Goal: Information Seeking & Learning: Learn about a topic

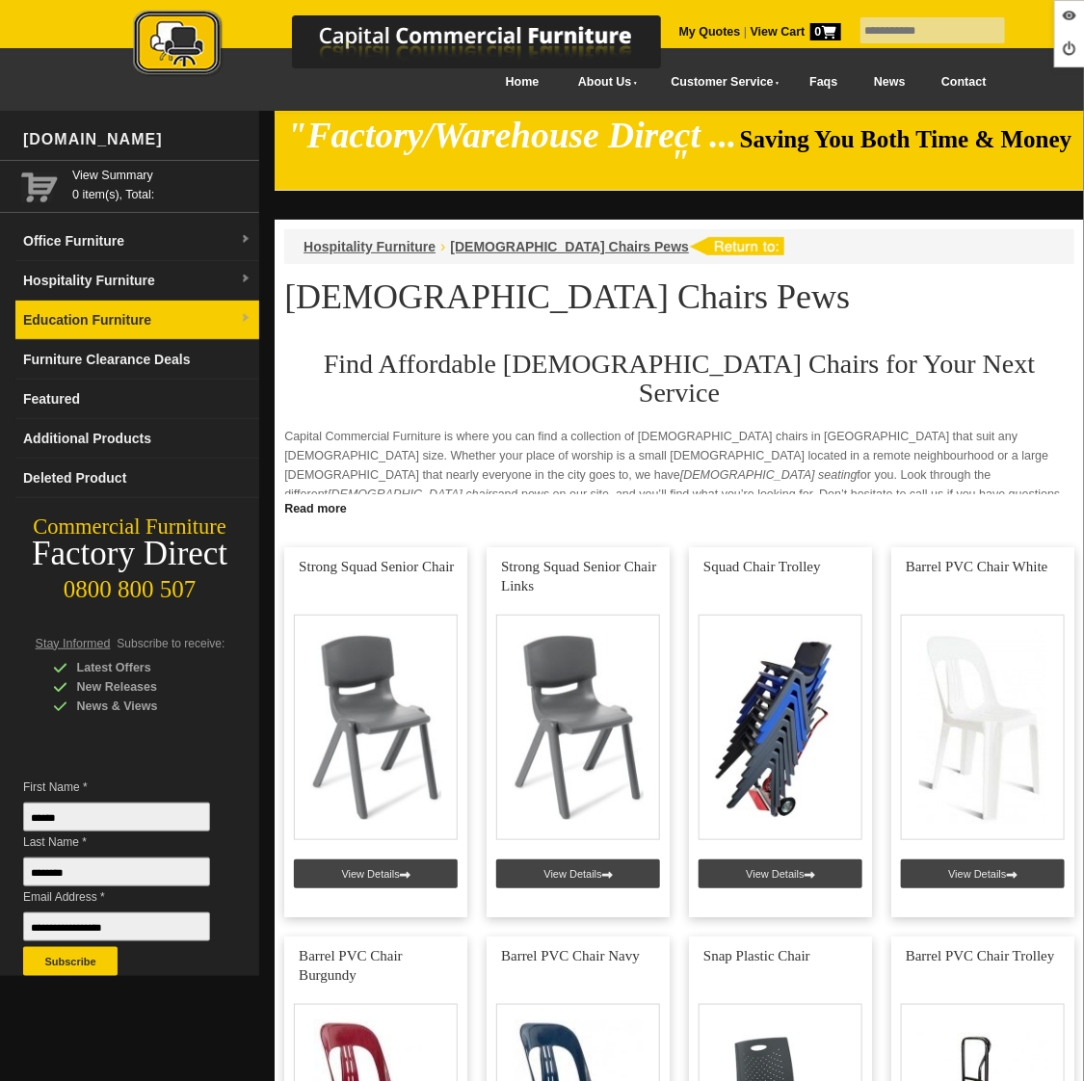
click at [122, 310] on link "Education Furniture" at bounding box center [137, 321] width 244 height 40
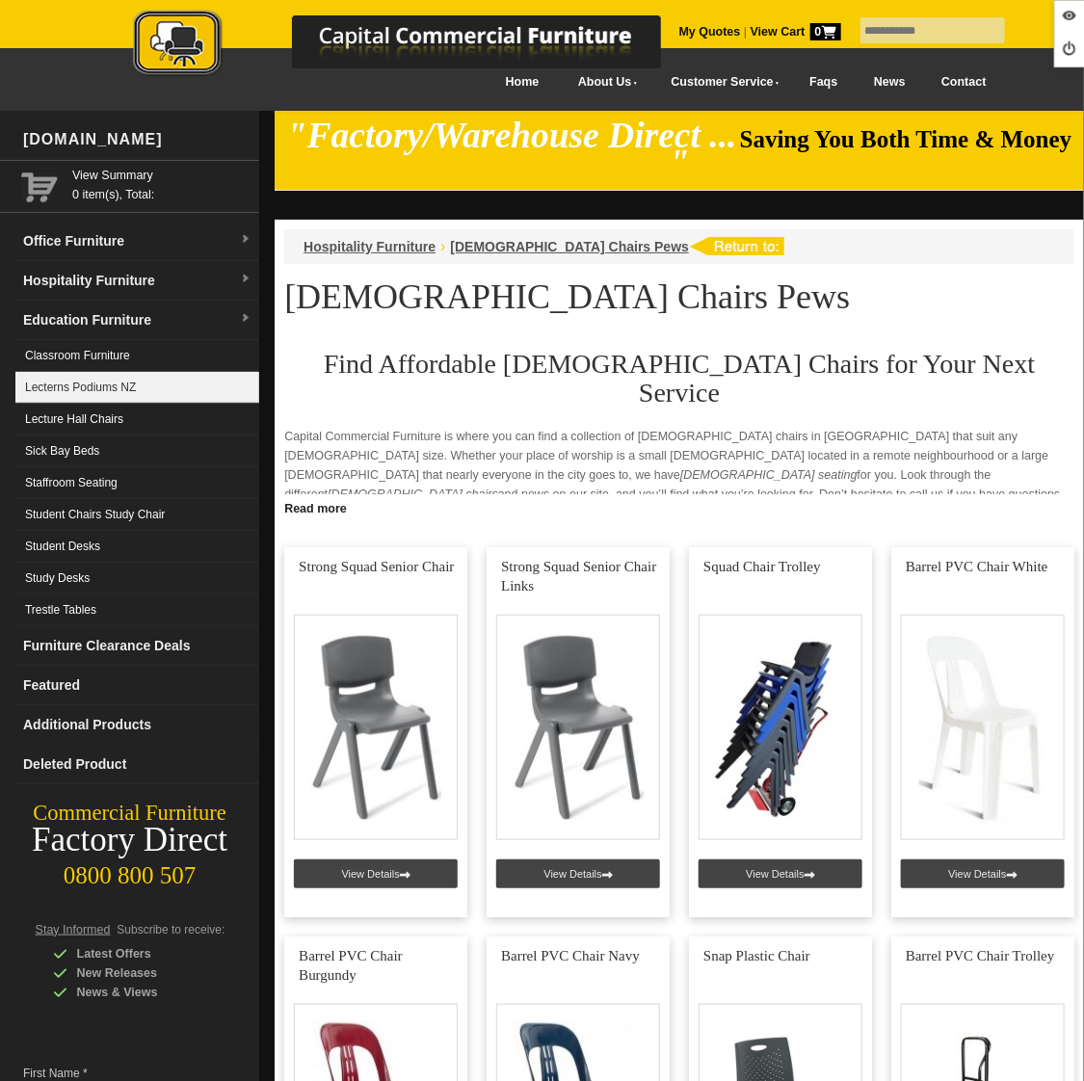
click at [123, 381] on link "Lecterns Podiums NZ" at bounding box center [137, 388] width 244 height 32
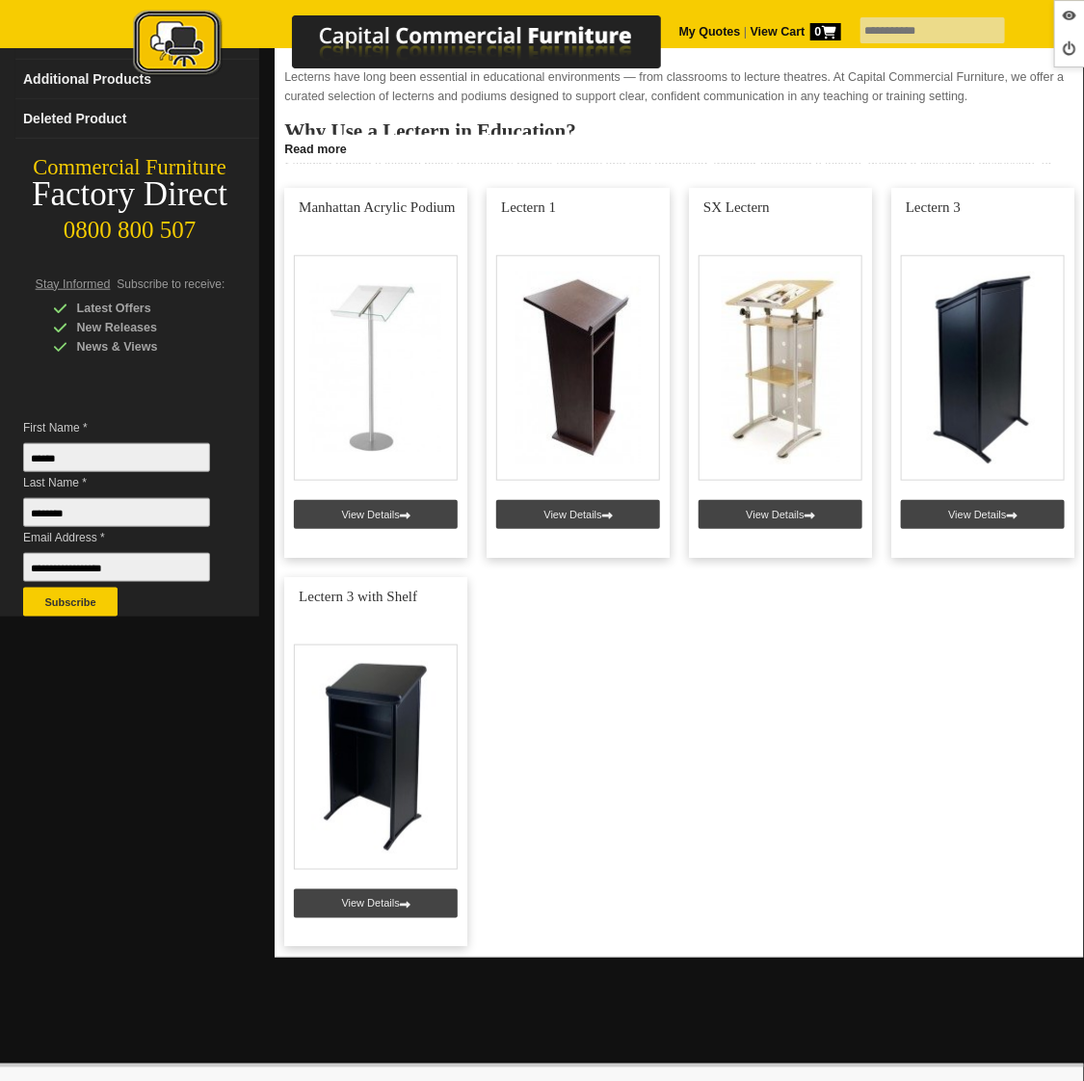
scroll to position [368, 0]
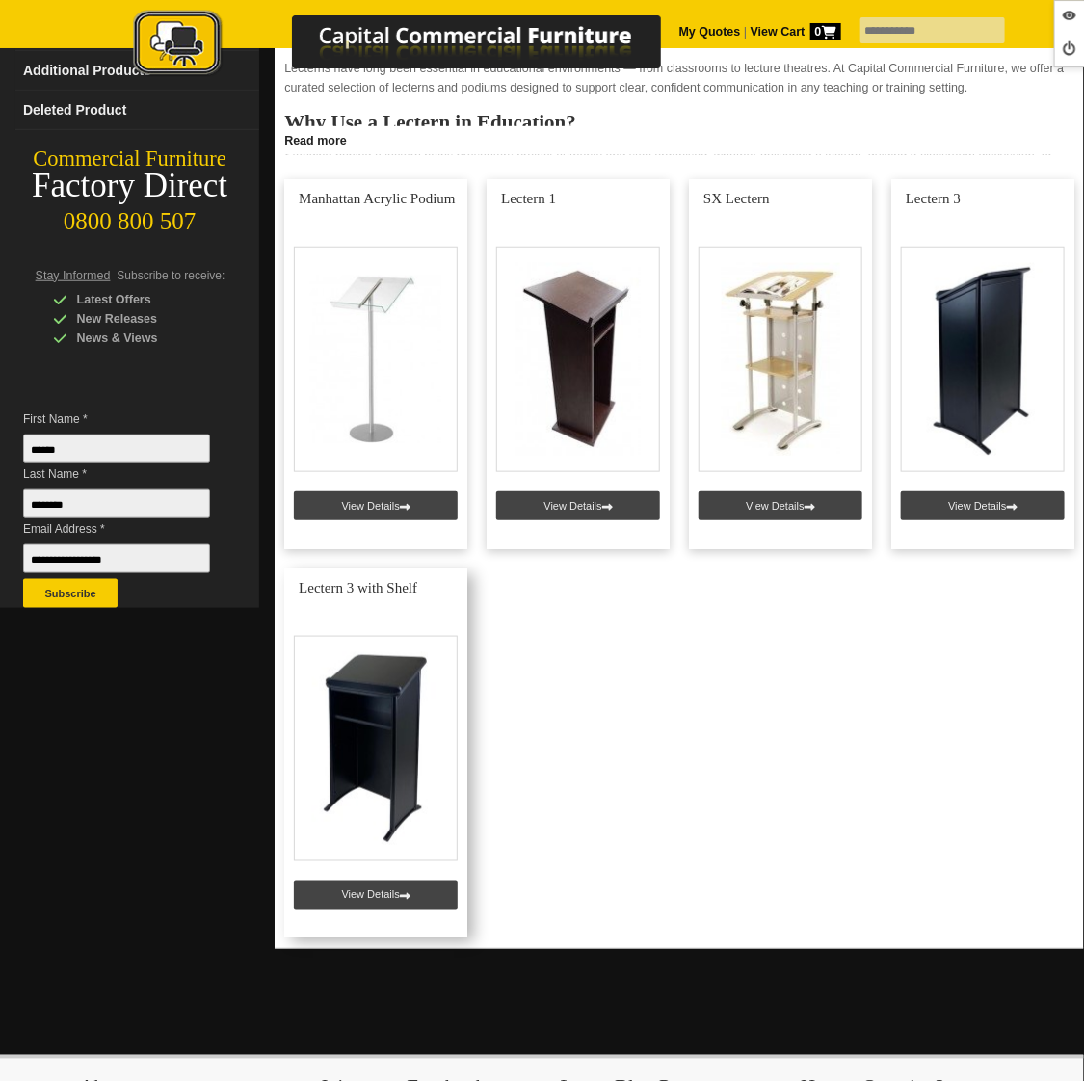
click at [384, 877] on link at bounding box center [375, 754] width 183 height 370
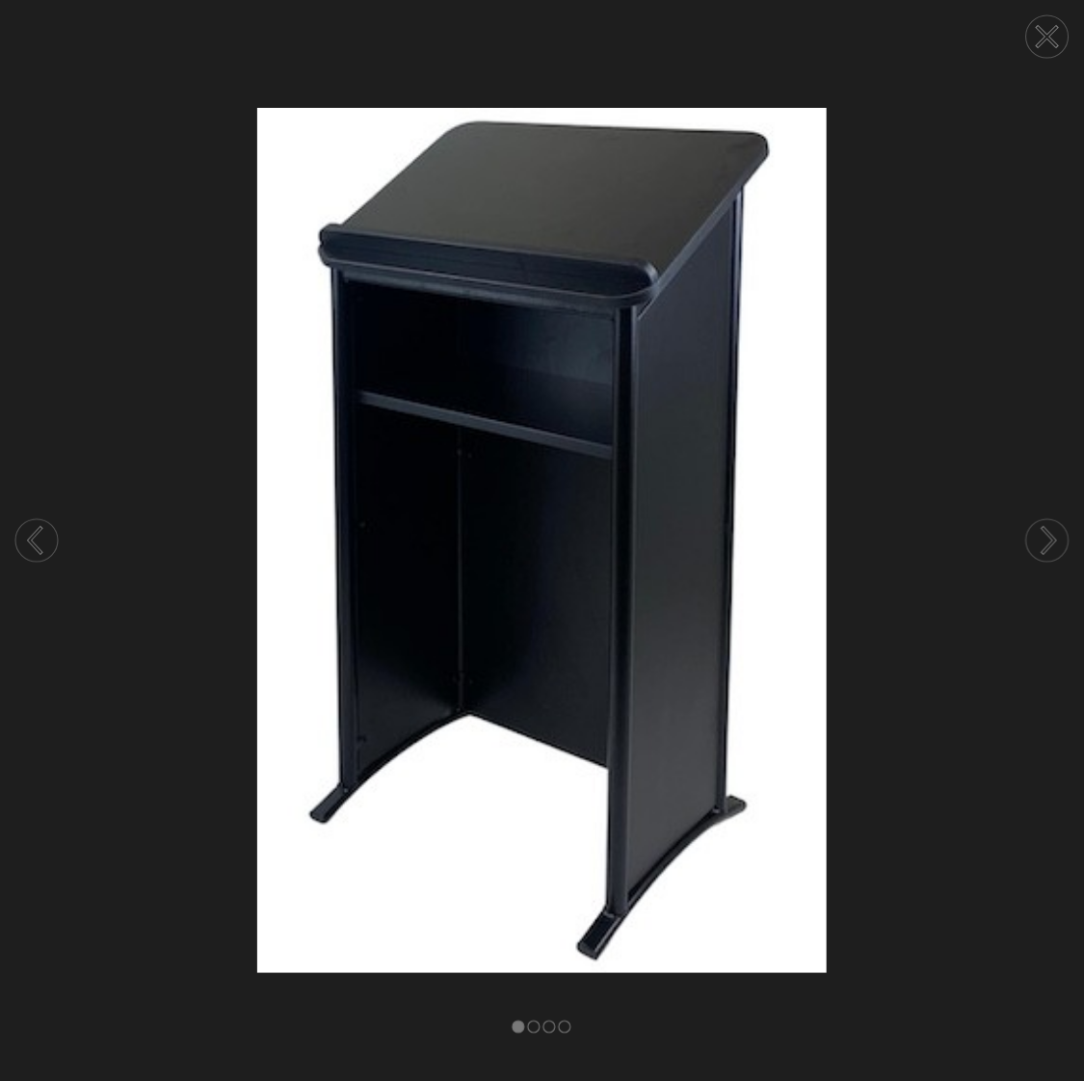
click at [1034, 41] on circle at bounding box center [1047, 36] width 42 height 42
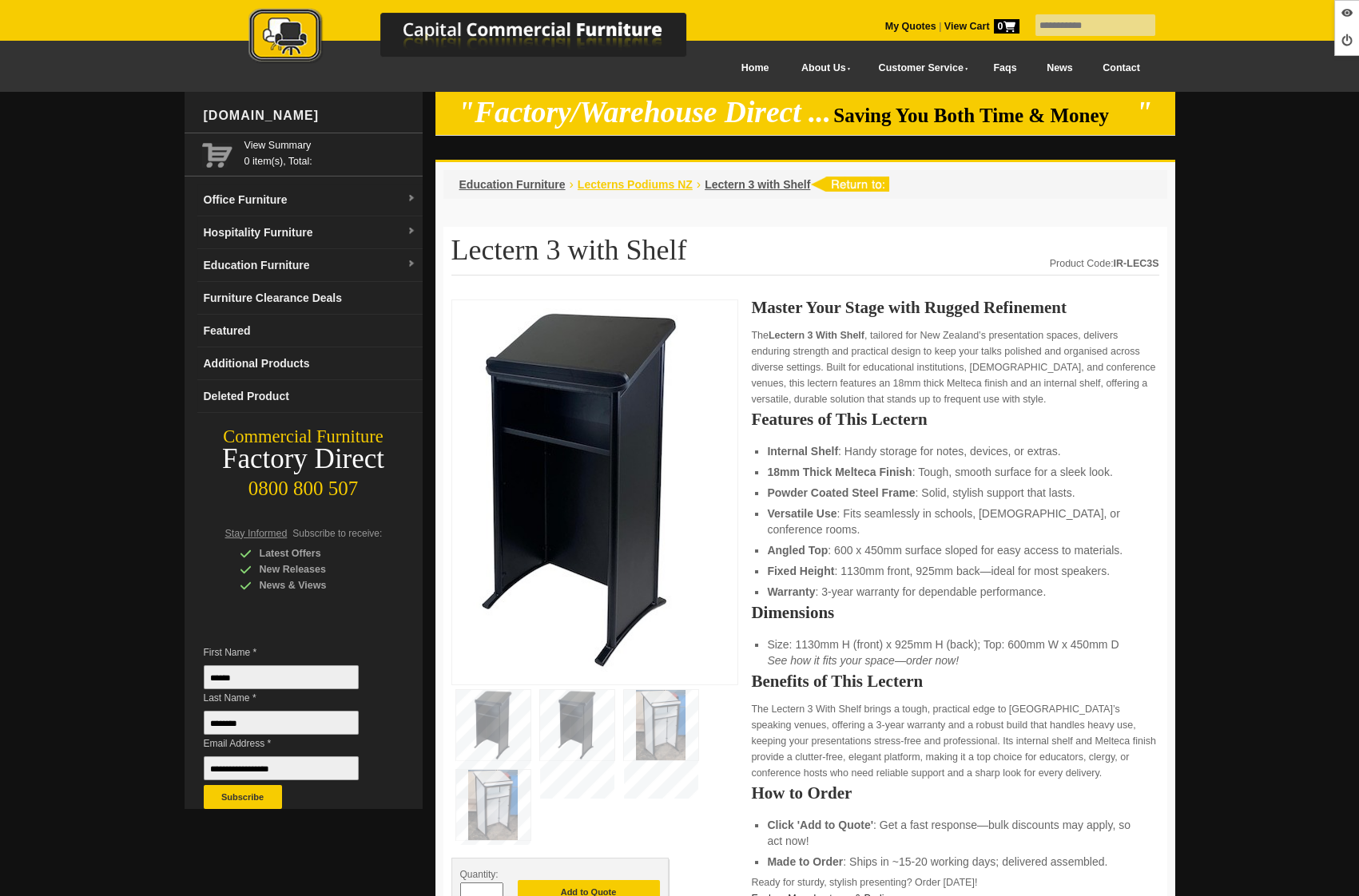
click at [643, 184] on span "Lecterns Podiums NZ" at bounding box center [635, 184] width 115 height 12
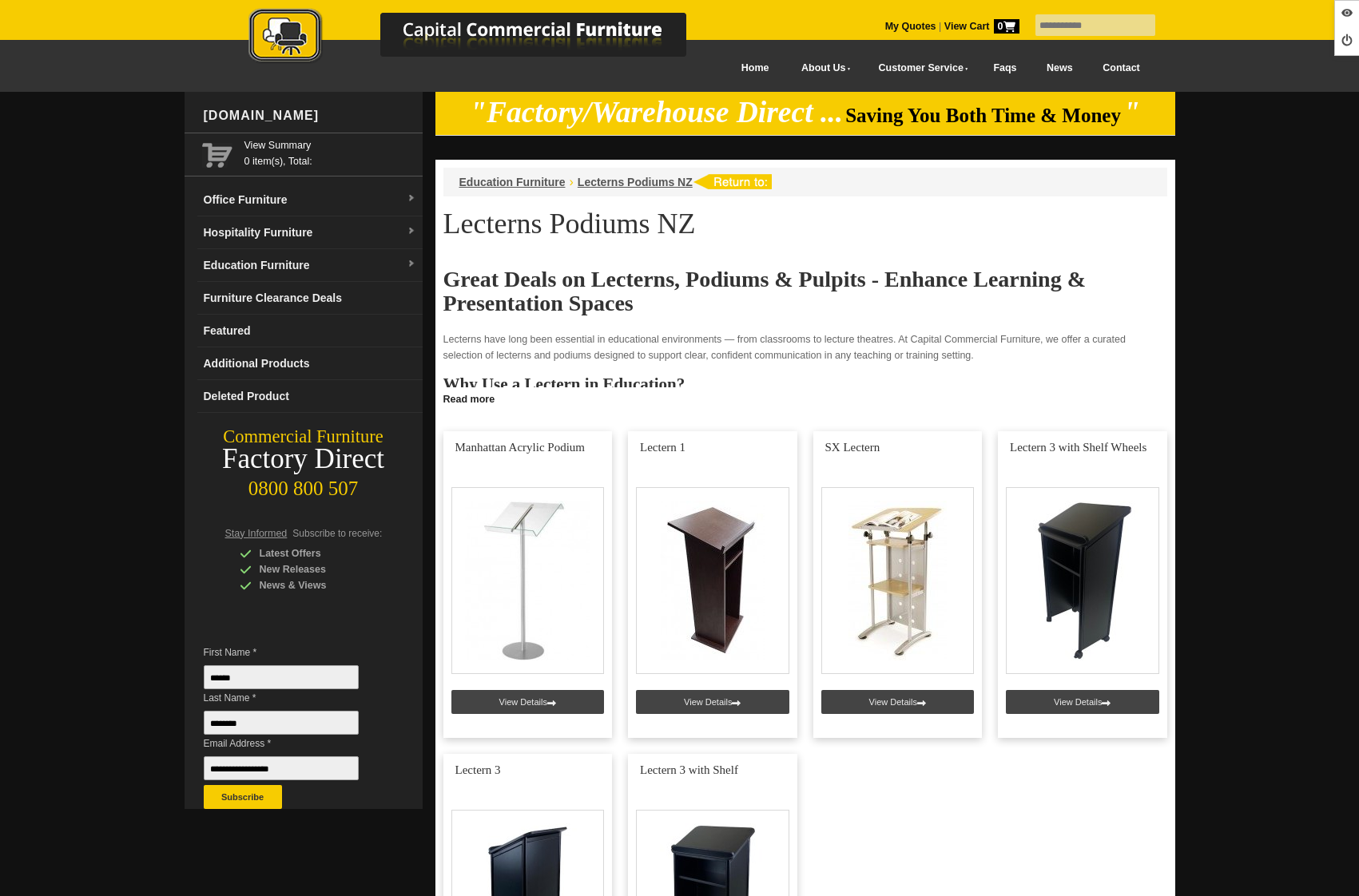
scroll to position [168, 0]
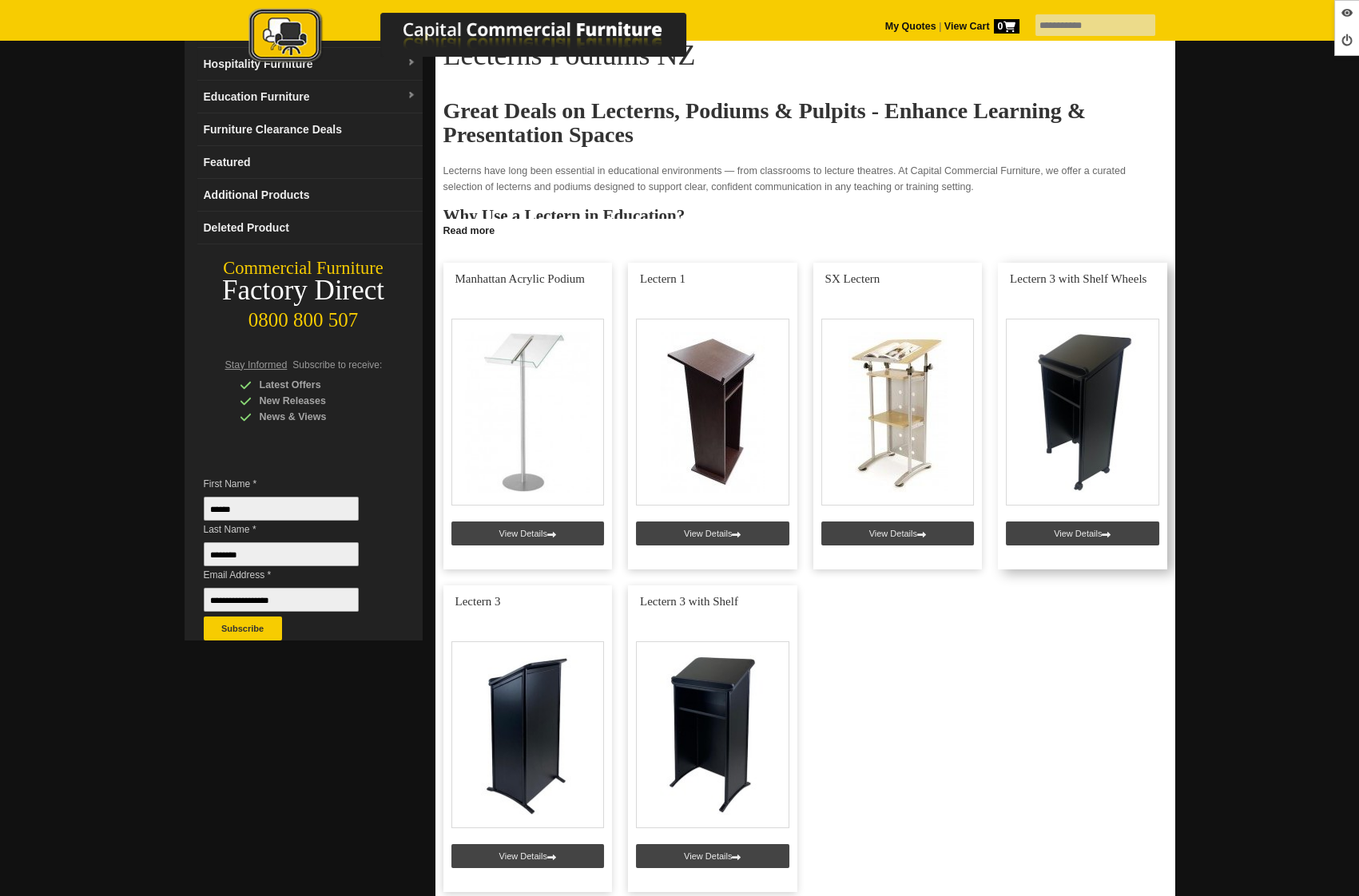
click at [1055, 531] on link at bounding box center [1083, 416] width 169 height 307
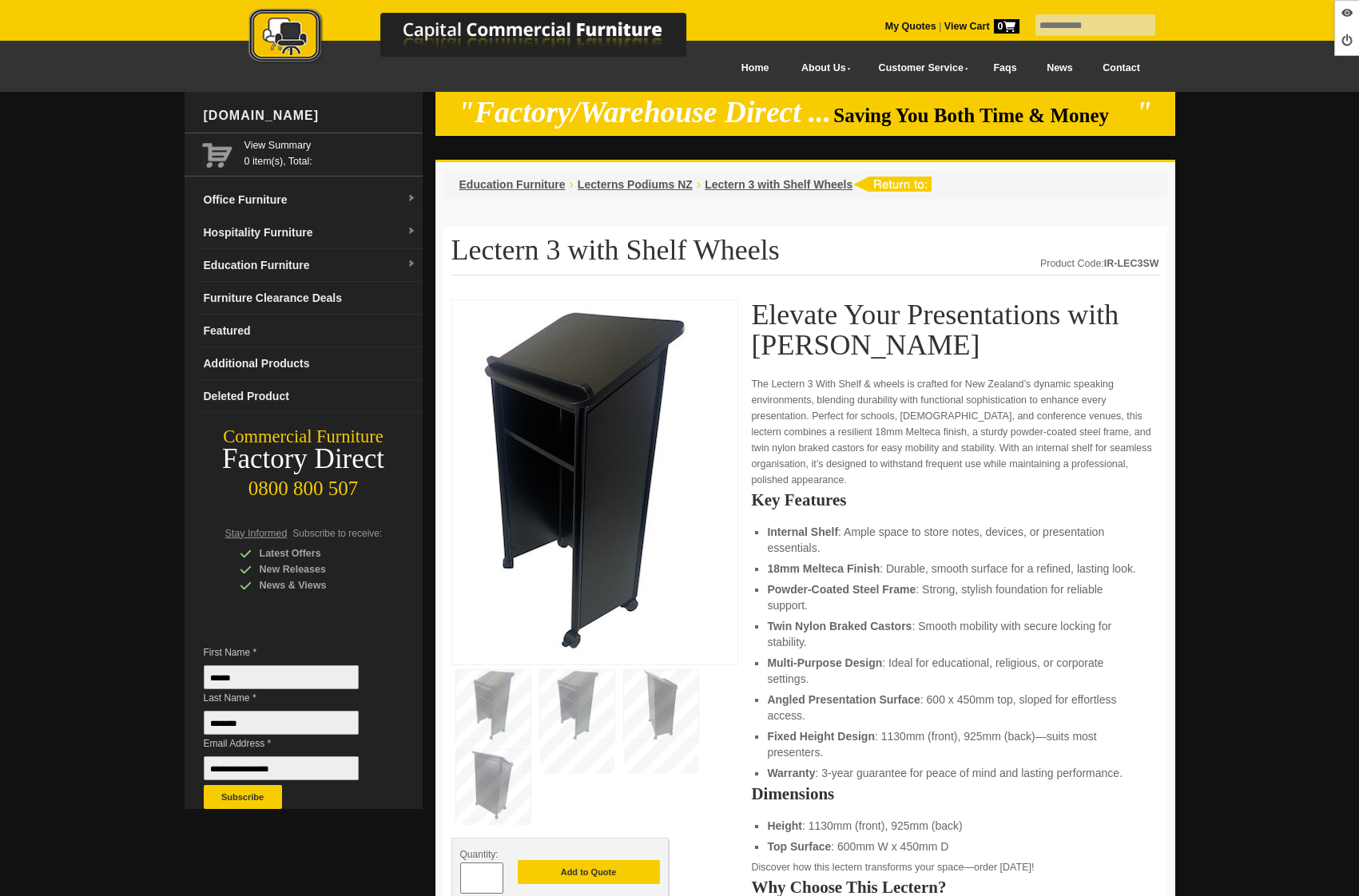
click at [573, 700] on img at bounding box center [578, 705] width 75 height 70
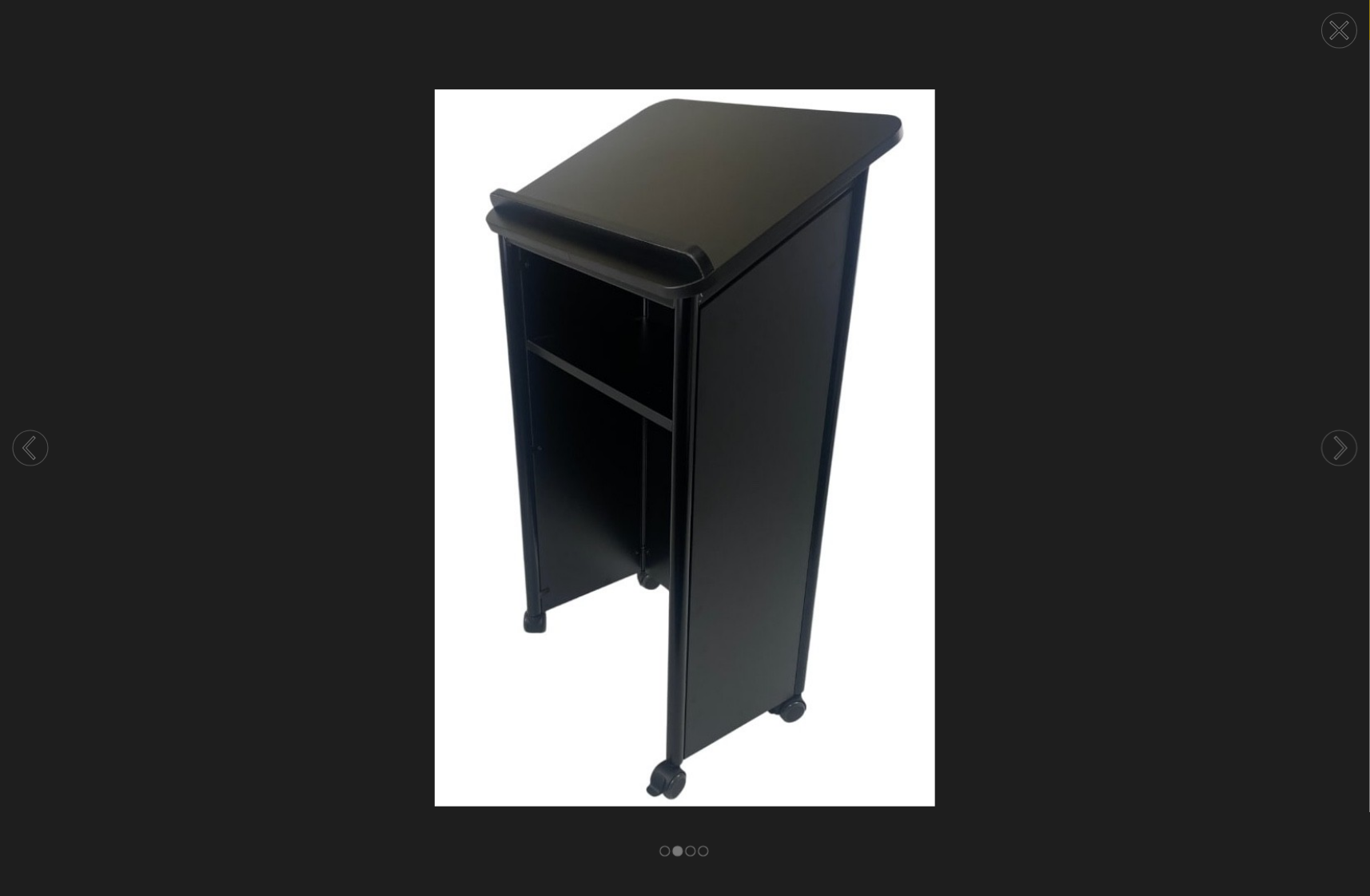
click at [1342, 440] on circle at bounding box center [1339, 448] width 35 height 35
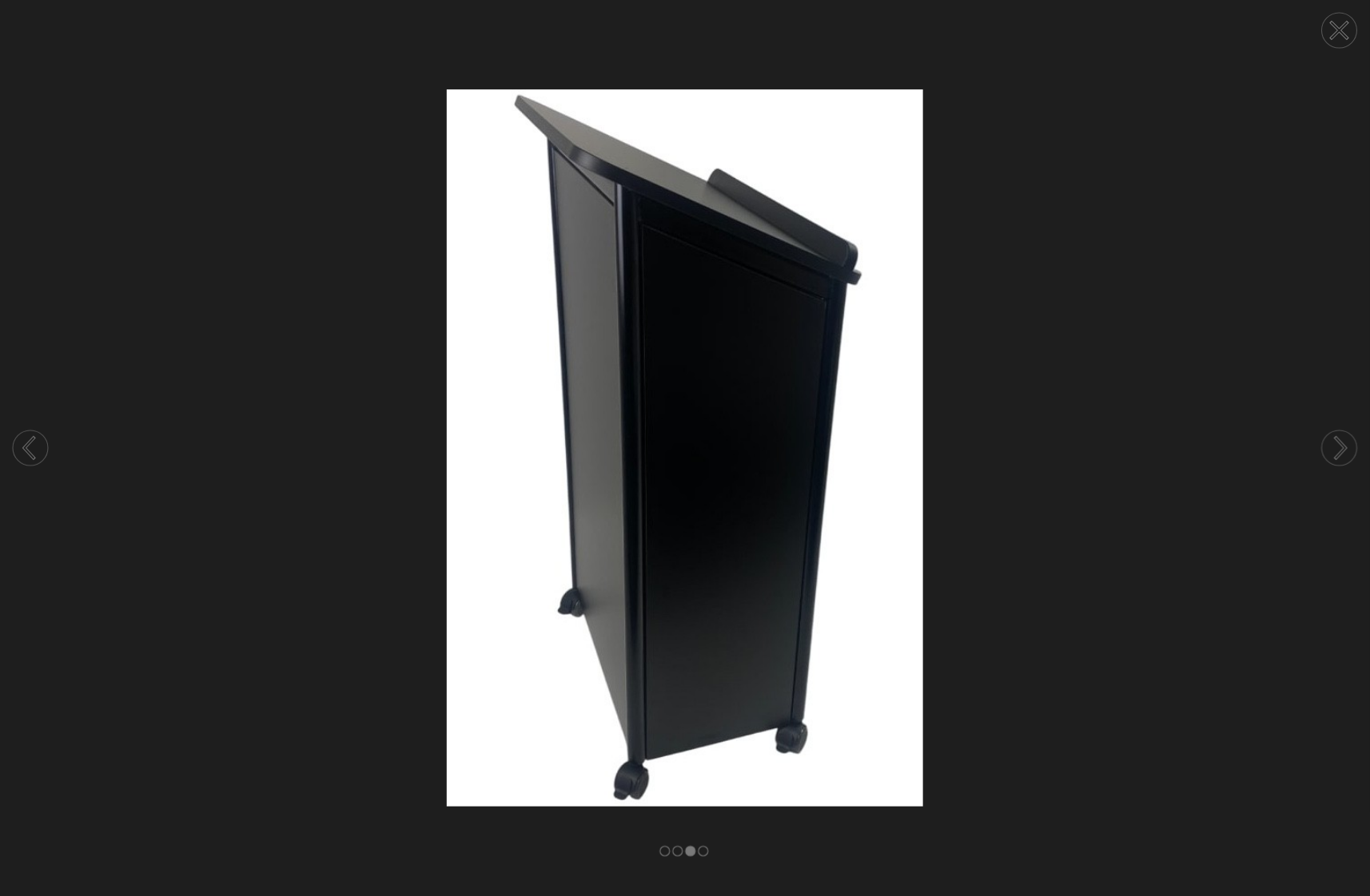
click at [1342, 440] on circle at bounding box center [1339, 448] width 35 height 35
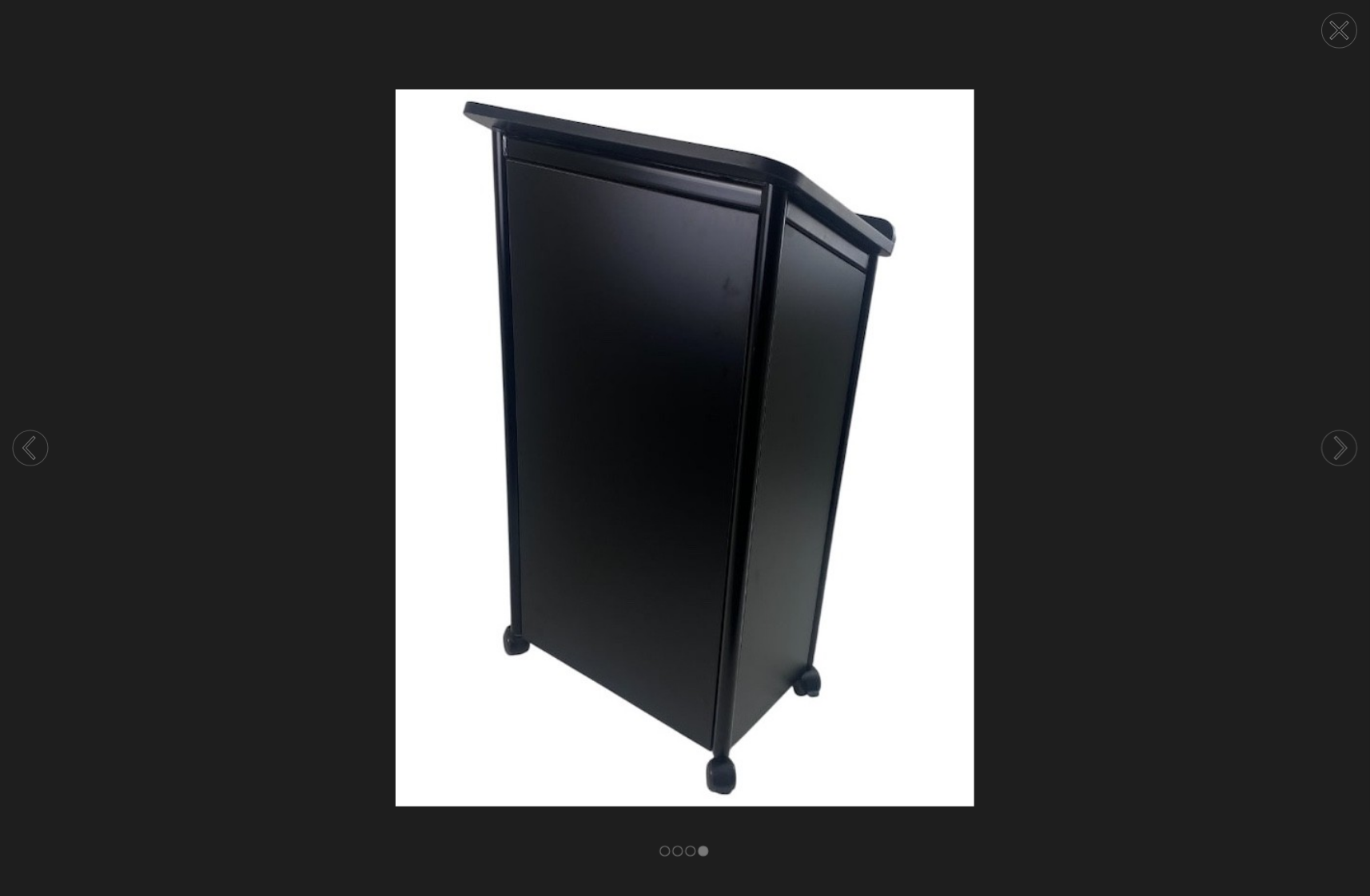
click at [1340, 31] on icon at bounding box center [1339, 30] width 16 height 16
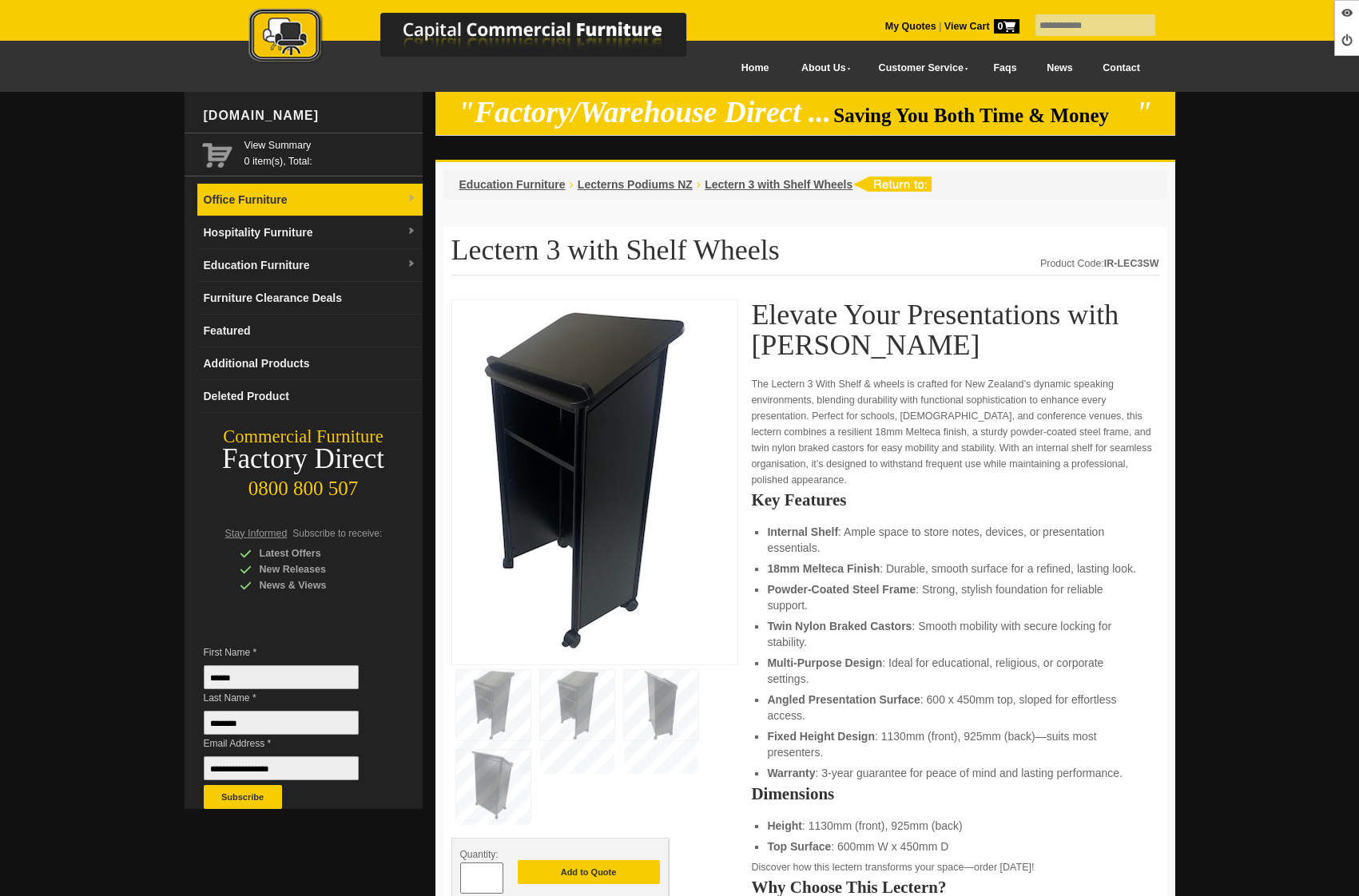
click at [303, 207] on link "Office Furniture" at bounding box center [310, 201] width 226 height 33
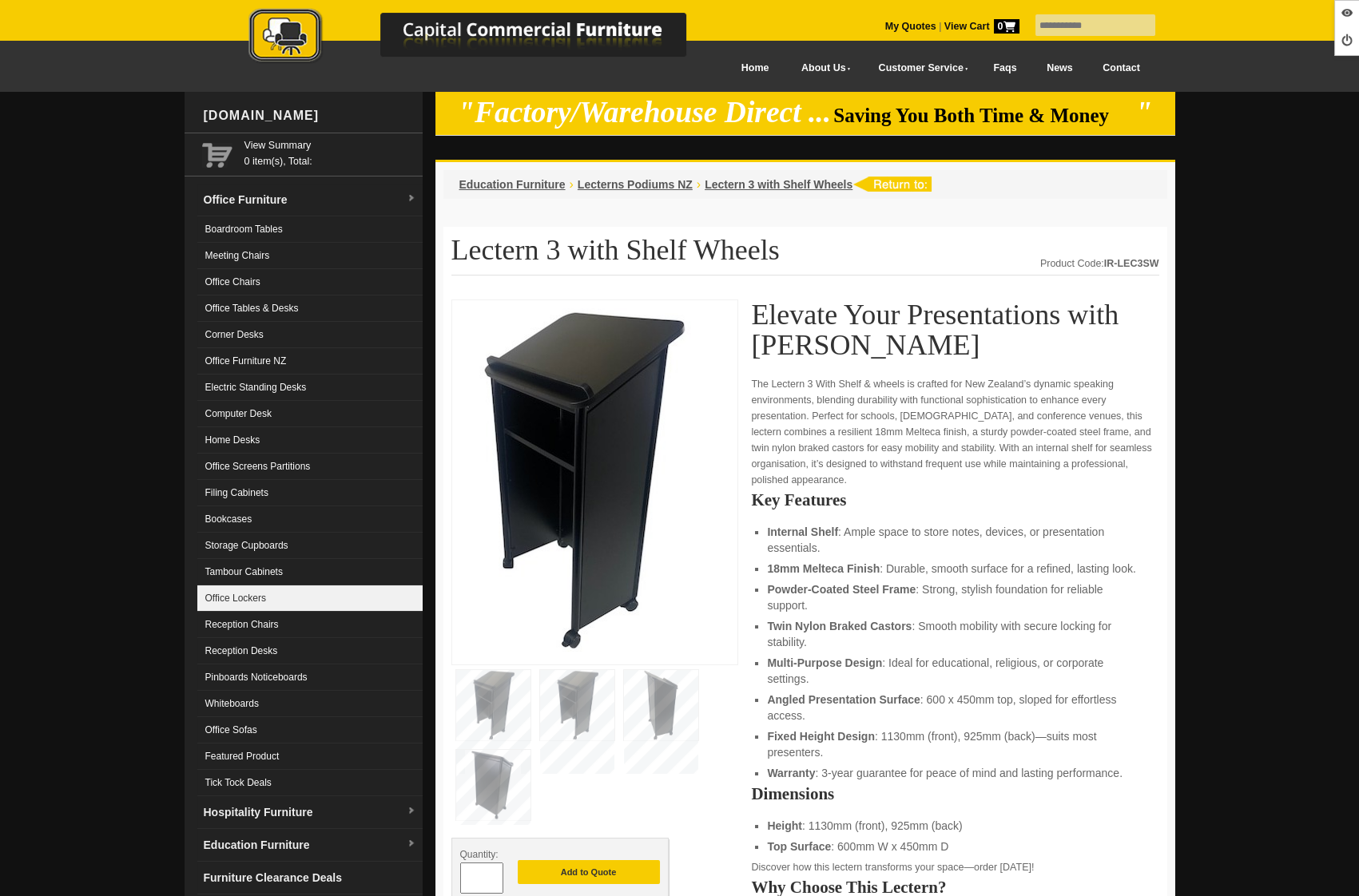
click at [263, 594] on link "Office Lockers" at bounding box center [310, 598] width 226 height 27
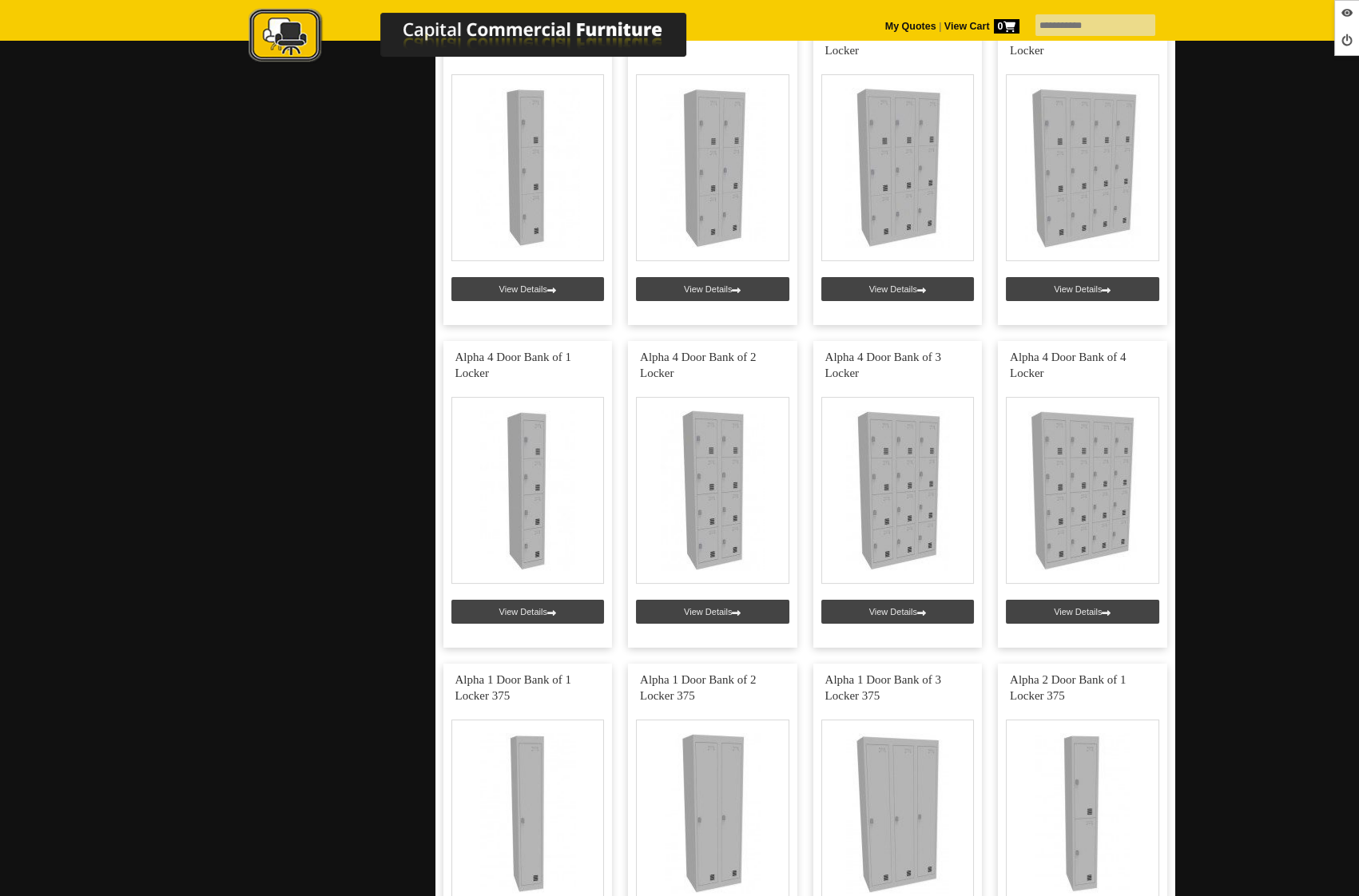
scroll to position [1082, 0]
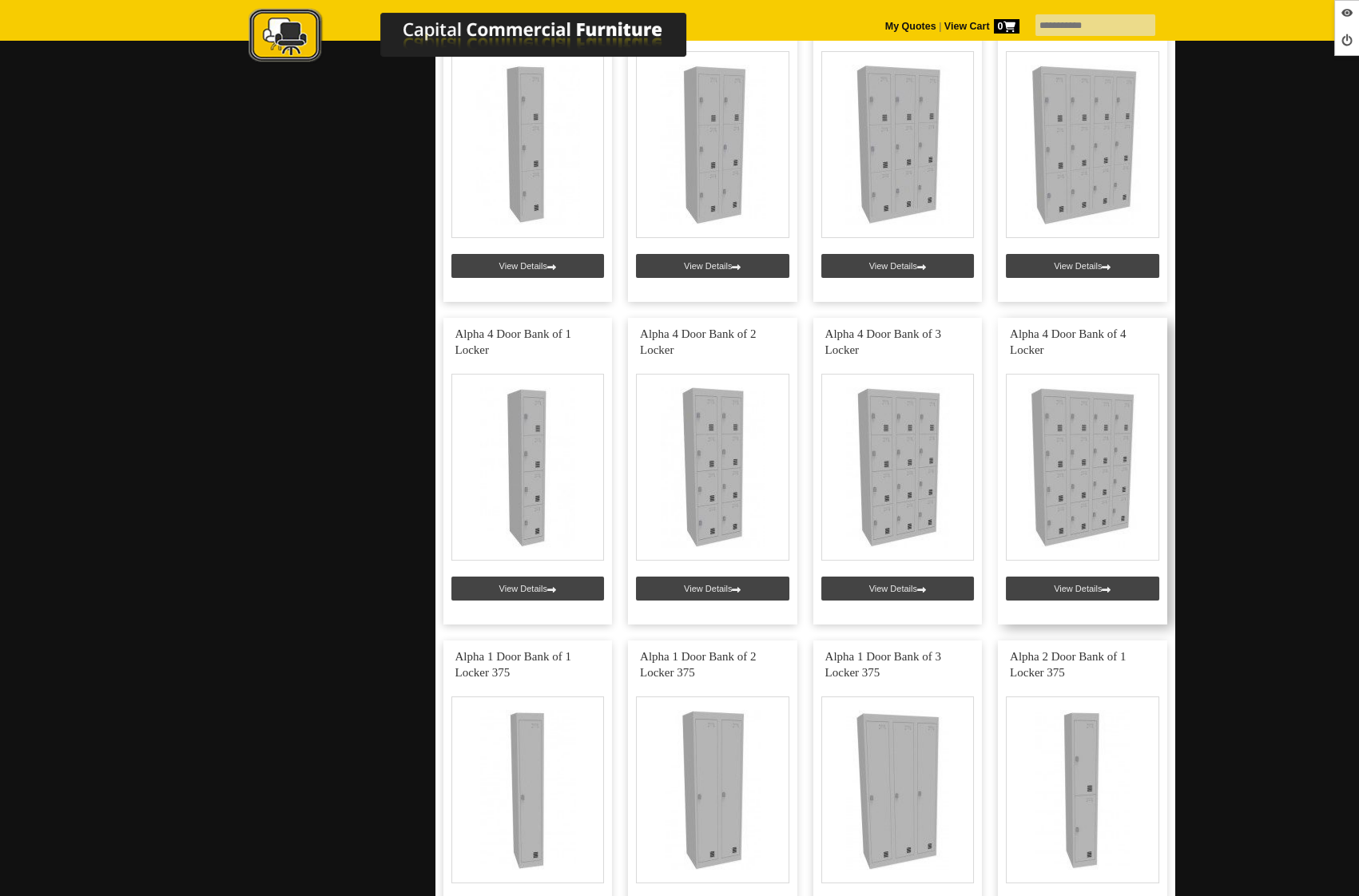
click at [1073, 584] on link at bounding box center [1083, 472] width 169 height 307
